Goal: Information Seeking & Learning: Understand process/instructions

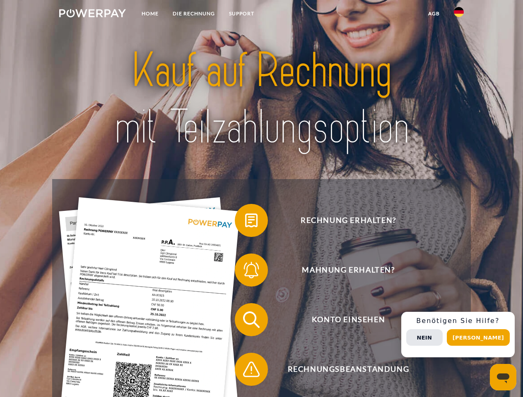
click at [92, 14] on img at bounding box center [92, 13] width 67 height 8
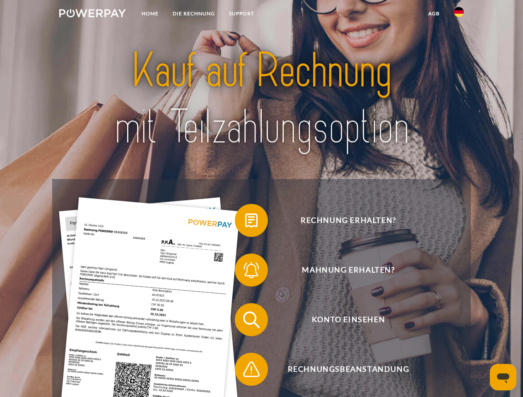
click at [458, 14] on img at bounding box center [458, 12] width 10 height 10
click at [433, 14] on link "agb" at bounding box center [434, 13] width 26 height 15
click at [245, 222] on span at bounding box center [238, 220] width 41 height 41
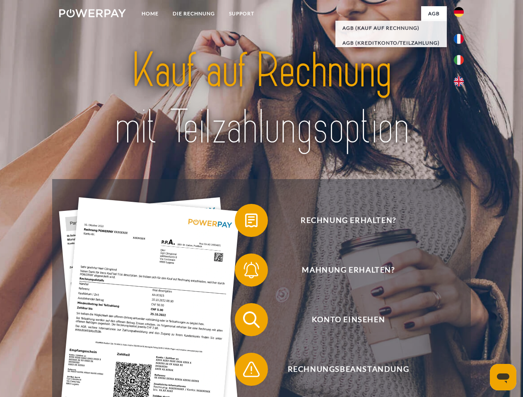
click at [245, 272] on span at bounding box center [238, 270] width 41 height 41
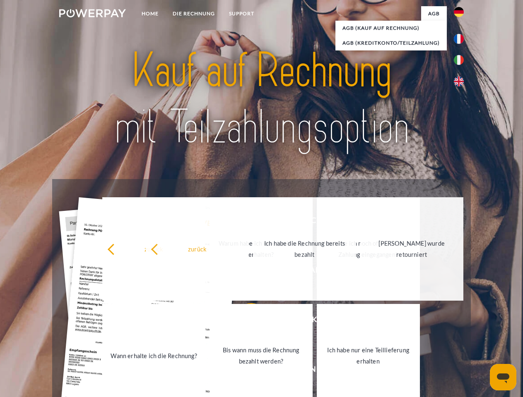
click at [245, 321] on link "Bis wann muss die Rechnung bezahlt werden?" at bounding box center [260, 355] width 103 height 103
click at [245, 371] on span at bounding box center [238, 369] width 41 height 41
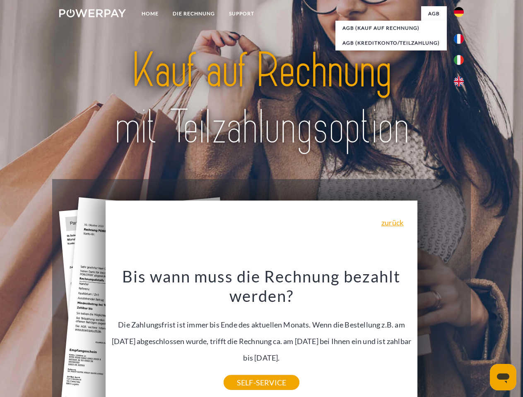
click at [461, 335] on div "Rechnung erhalten? Mahnung erhalten? Konto einsehen" at bounding box center [261, 344] width 418 height 331
click at [440, 336] on span "Konto einsehen" at bounding box center [348, 319] width 203 height 33
click at [481, 338] on header "Home DIE RECHNUNG SUPPORT" at bounding box center [261, 285] width 523 height 571
